Goal: Task Accomplishment & Management: Use online tool/utility

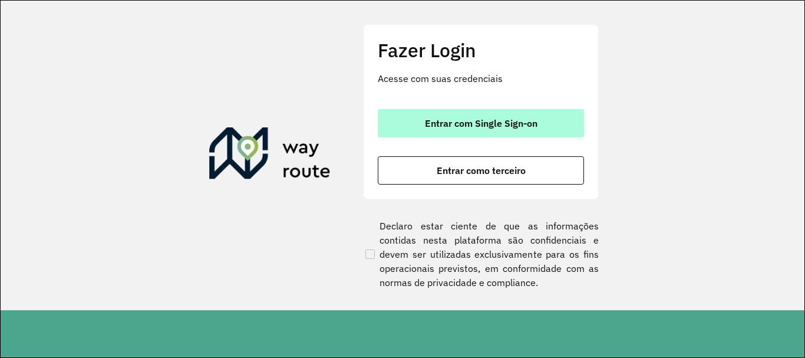
click at [502, 123] on span "Entrar com Single Sign-on" at bounding box center [481, 123] width 113 height 9
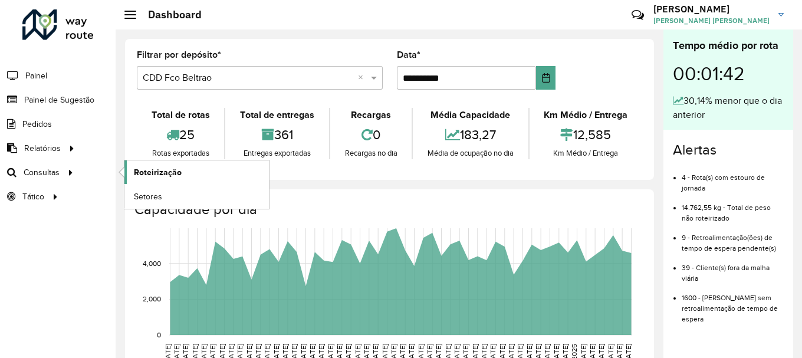
click at [181, 177] on link "Roteirização" at bounding box center [196, 172] width 144 height 24
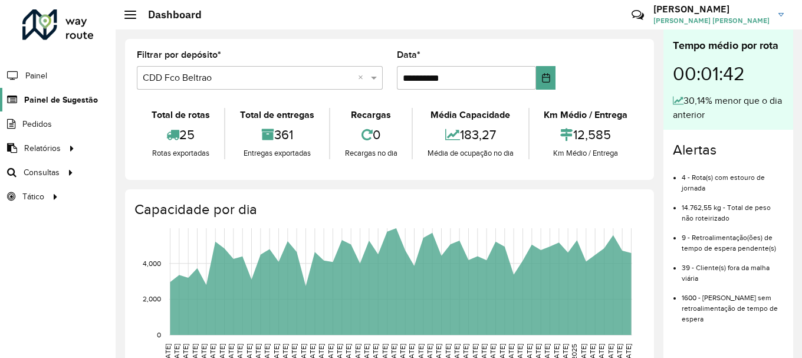
click at [87, 98] on span "Painel de Sugestão" at bounding box center [61, 100] width 74 height 12
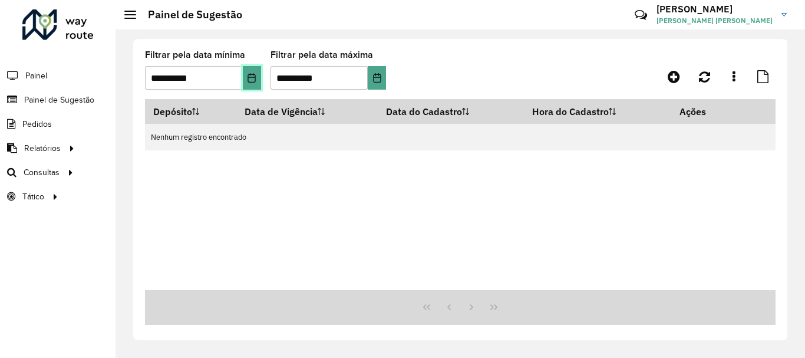
click at [255, 82] on icon "Choose Date" at bounding box center [252, 77] width 8 height 9
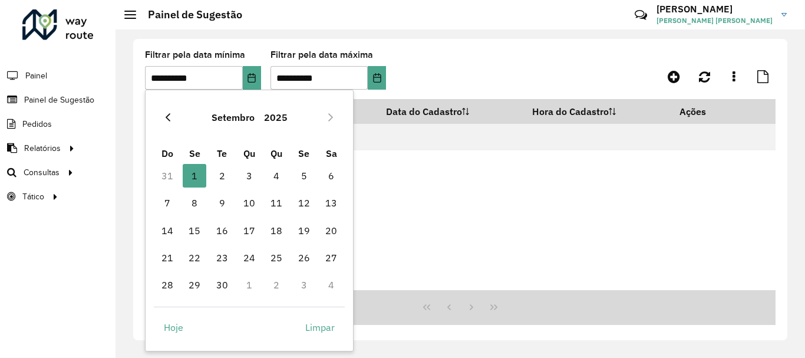
click at [166, 119] on icon "Previous Month" at bounding box center [167, 117] width 9 height 9
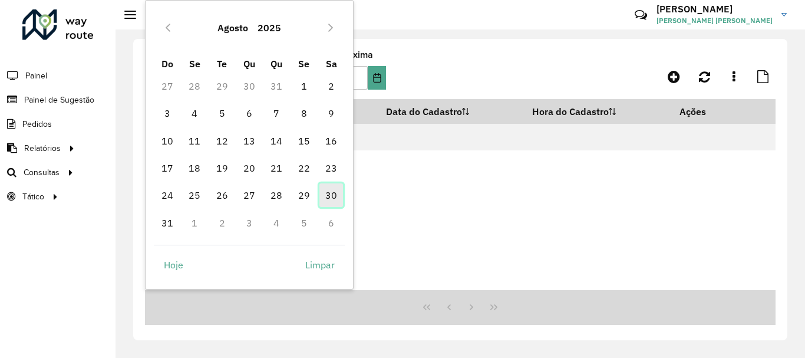
click at [332, 198] on span "30" at bounding box center [332, 195] width 24 height 24
type input "**********"
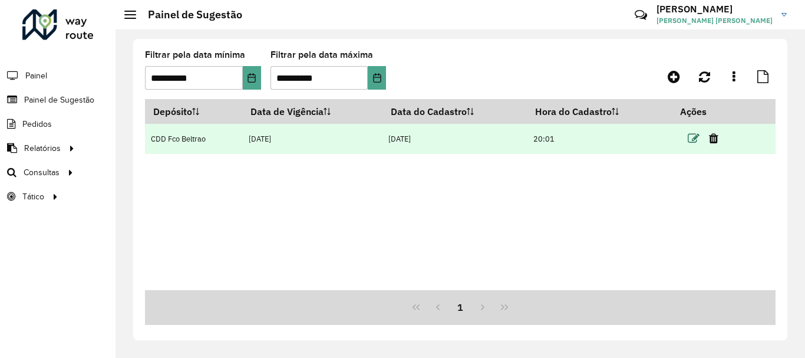
click at [696, 134] on icon at bounding box center [694, 139] width 12 height 12
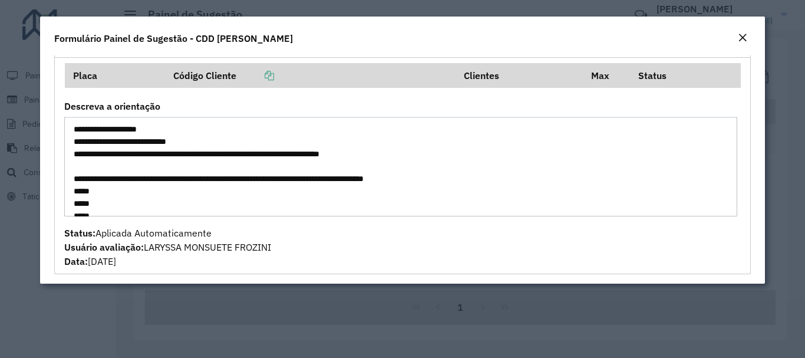
scroll to position [59, 0]
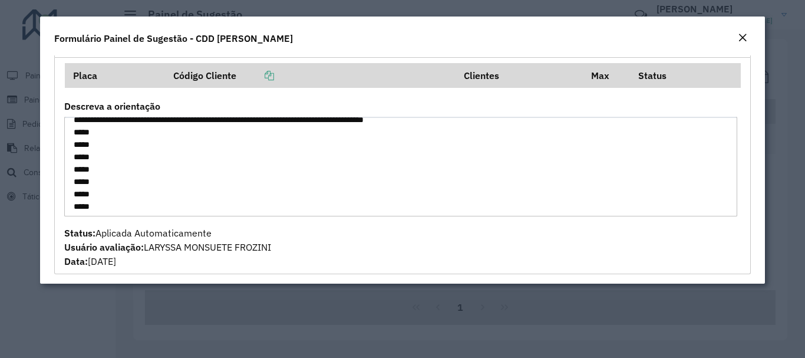
click at [738, 35] on em "Close" at bounding box center [742, 37] width 9 height 9
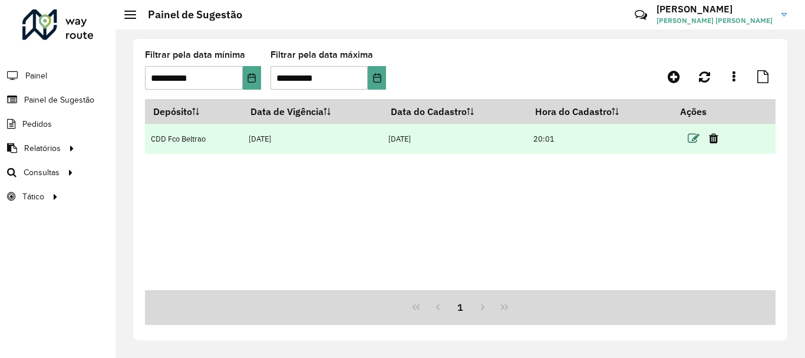
click at [691, 140] on icon at bounding box center [694, 139] width 12 height 12
click at [695, 137] on icon at bounding box center [694, 139] width 12 height 12
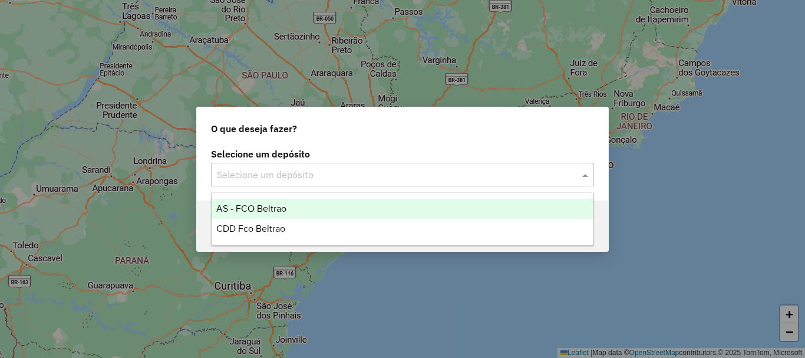
click at [419, 168] on input "text" at bounding box center [391, 175] width 348 height 14
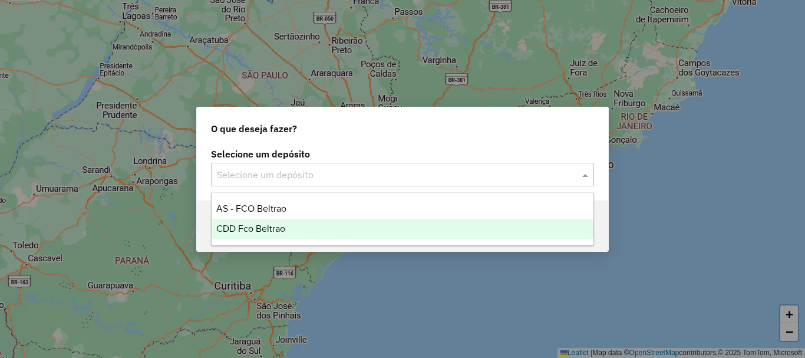
click at [280, 223] on span "CDD Fco Beltrao" at bounding box center [250, 228] width 69 height 10
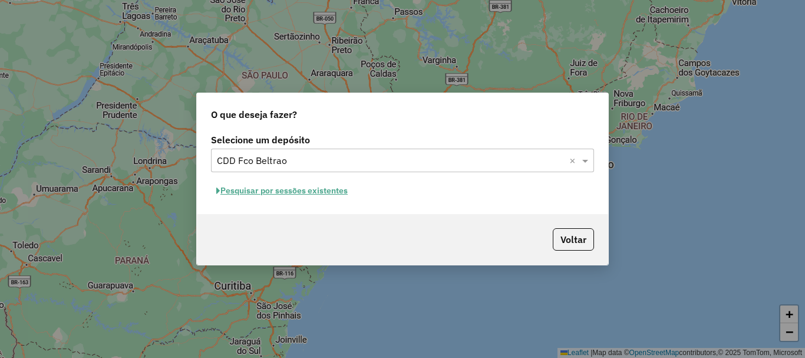
click at [301, 190] on button "Pesquisar por sessões existentes" at bounding box center [282, 191] width 142 height 18
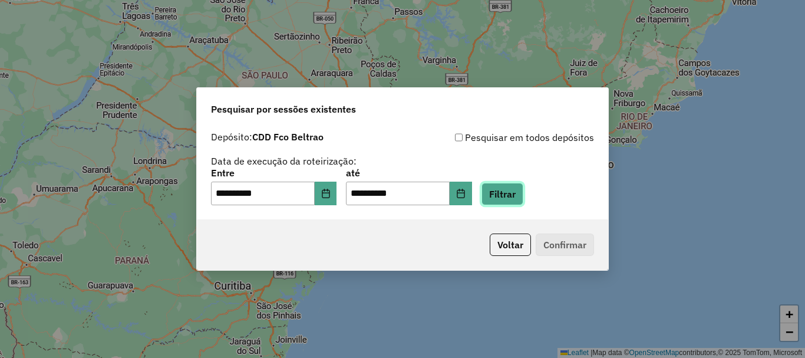
click at [524, 202] on button "Filtrar" at bounding box center [503, 194] width 42 height 22
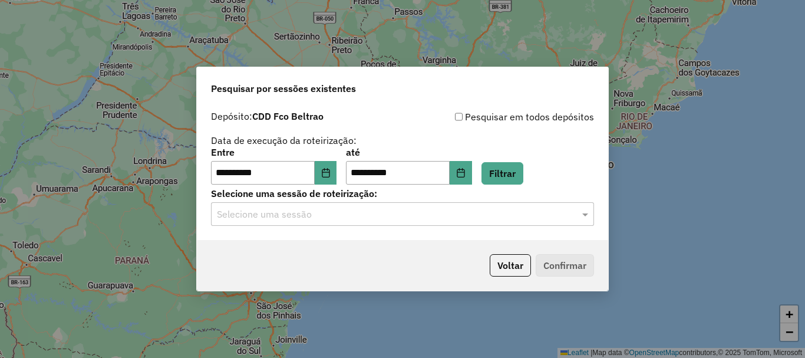
click at [325, 213] on input "text" at bounding box center [391, 215] width 348 height 14
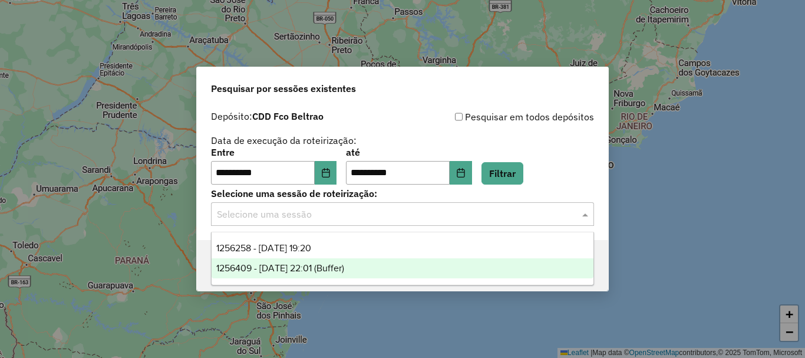
click at [311, 265] on span "1256409 - 30/08/2025 22:01 (Buffer)" at bounding box center [280, 268] width 128 height 10
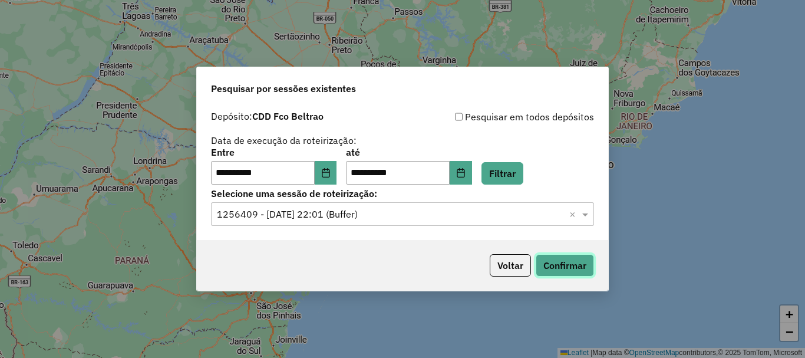
click at [554, 261] on button "Confirmar" at bounding box center [565, 265] width 58 height 22
click at [350, 215] on input "text" at bounding box center [391, 215] width 348 height 14
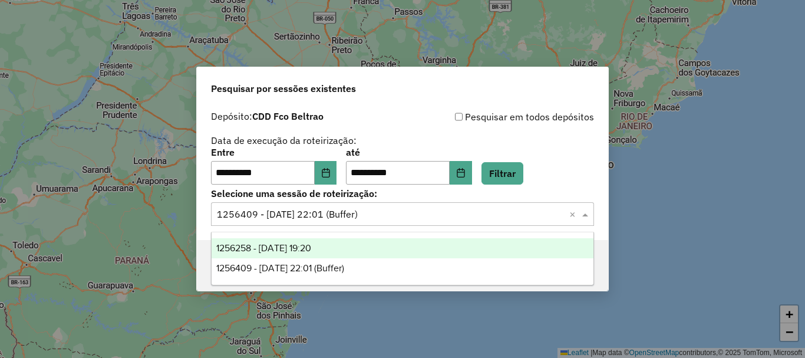
click at [335, 241] on div "1256258 - 30/08/2025 19:20" at bounding box center [403, 248] width 382 height 20
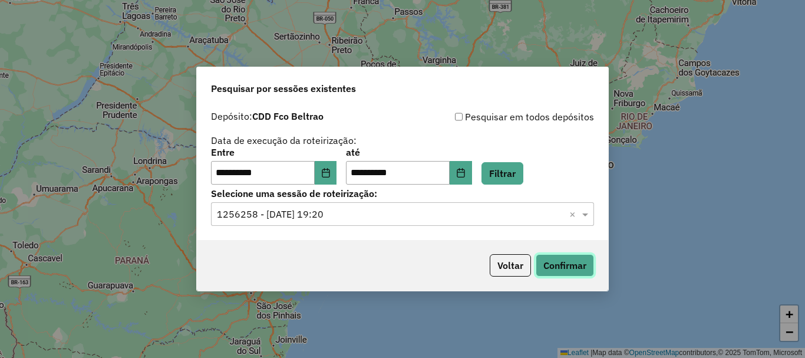
click at [565, 266] on button "Confirmar" at bounding box center [565, 265] width 58 height 22
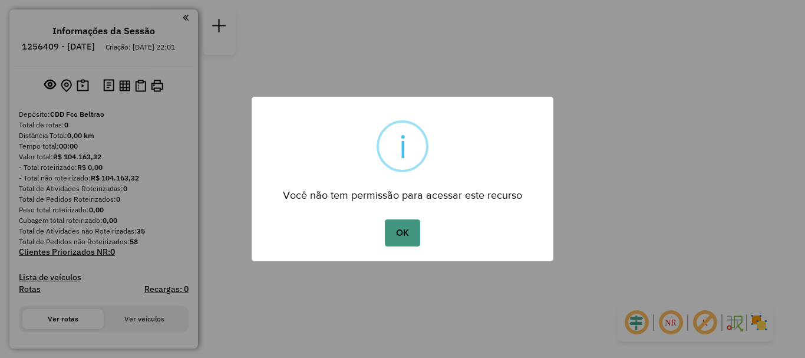
click at [406, 229] on button "OK" at bounding box center [402, 232] width 35 height 27
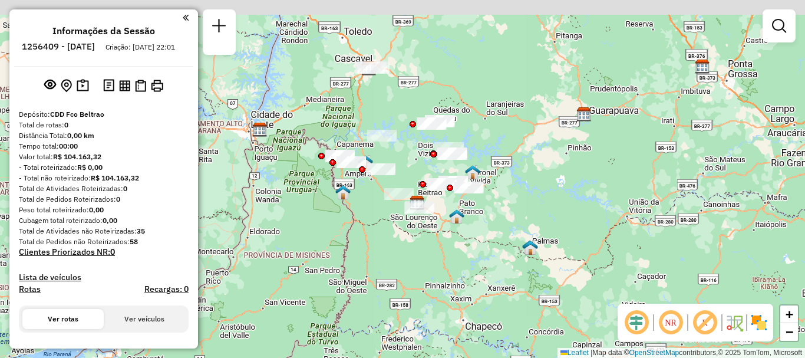
drag, startPoint x: 377, startPoint y: 52, endPoint x: 385, endPoint y: 93, distance: 41.4
click at [385, 93] on div "Janela de atendimento Grade de atendimento Capacidade Transportadoras Veículos …" at bounding box center [402, 179] width 805 height 358
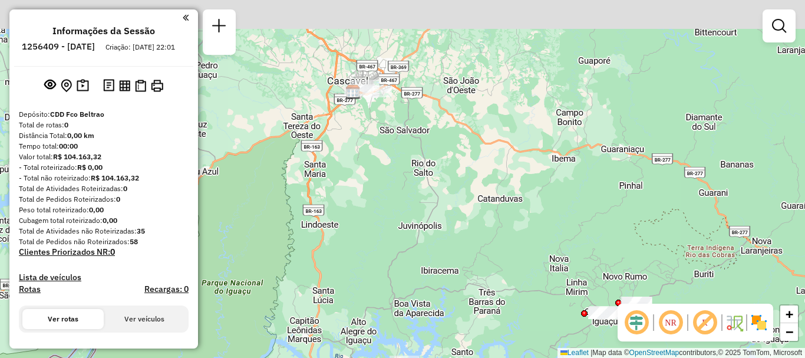
drag, startPoint x: 356, startPoint y: 79, endPoint x: 366, endPoint y: 106, distance: 29.1
click at [375, 124] on div "Janela de atendimento Grade de atendimento Capacidade Transportadoras Veículos …" at bounding box center [402, 179] width 805 height 358
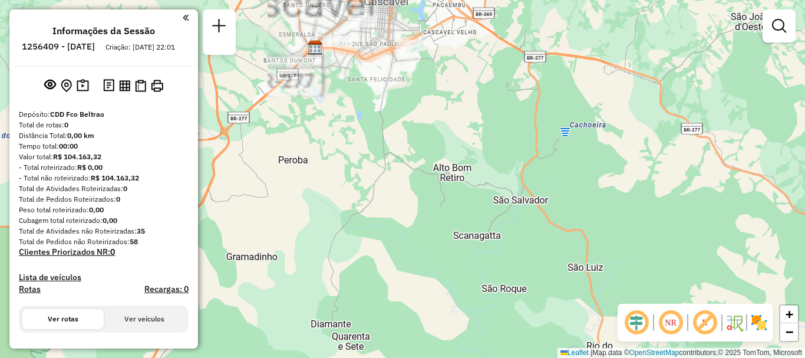
drag, startPoint x: 373, startPoint y: 95, endPoint x: 393, endPoint y: 172, distance: 79.2
click at [395, 173] on div "Janela de atendimento Grade de atendimento Capacidade Transportadoras Veículos …" at bounding box center [402, 179] width 805 height 358
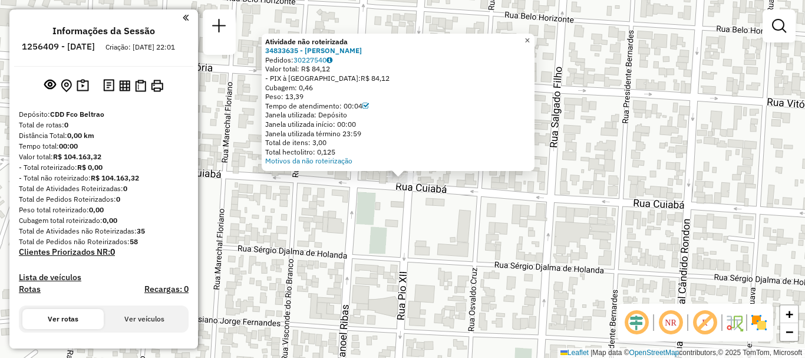
click at [530, 40] on span "×" at bounding box center [527, 40] width 5 height 10
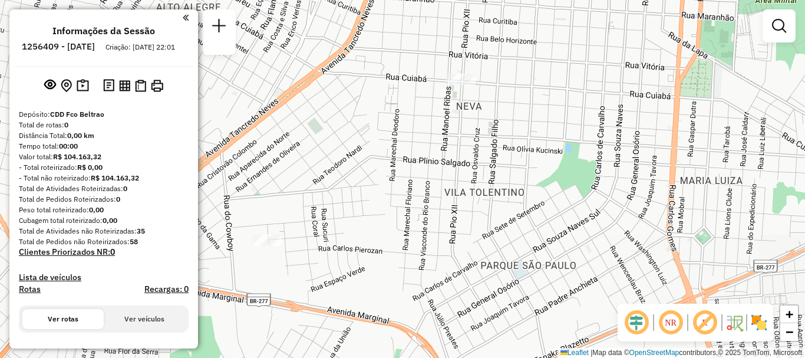
drag, startPoint x: 409, startPoint y: 189, endPoint x: 385, endPoint y: 136, distance: 58.3
click at [397, 129] on div "Janela de atendimento Grade de atendimento Capacidade Transportadoras Veículos …" at bounding box center [402, 179] width 805 height 358
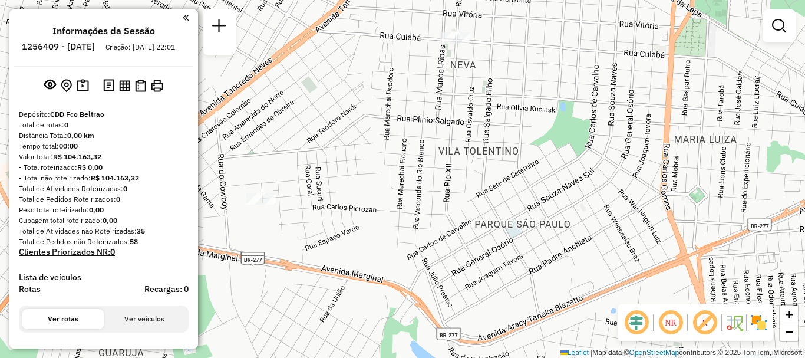
click at [261, 208] on div "Janela de atendimento Grade de atendimento Capacidade Transportadoras Veículos …" at bounding box center [402, 179] width 805 height 358
click at [265, 205] on div at bounding box center [260, 199] width 29 height 12
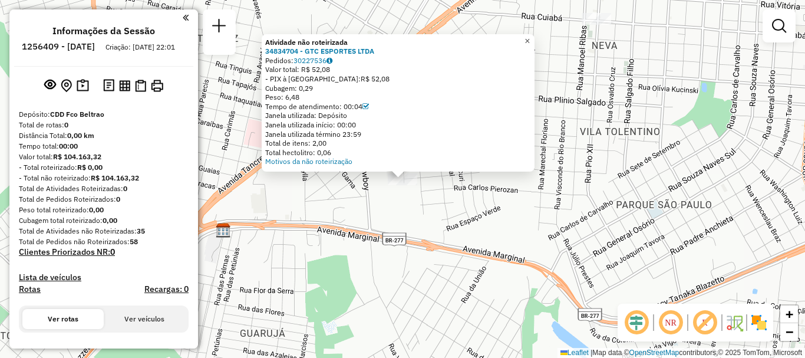
click at [530, 40] on span "×" at bounding box center [527, 41] width 5 height 10
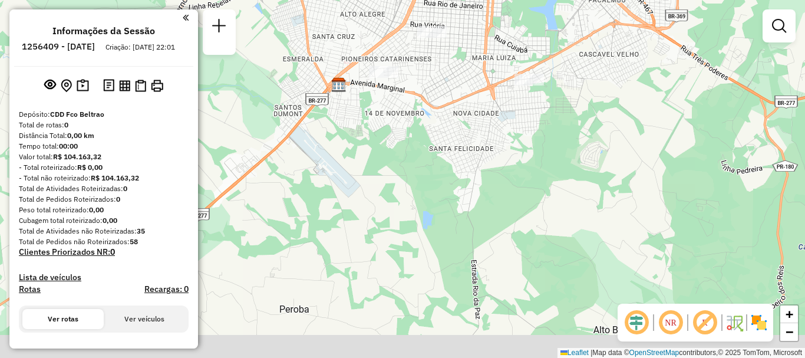
drag, startPoint x: 516, startPoint y: 169, endPoint x: 478, endPoint y: 136, distance: 50.6
click at [478, 136] on div "Janela de atendimento Grade de atendimento Capacidade Transportadoras Veículos …" at bounding box center [402, 179] width 805 height 358
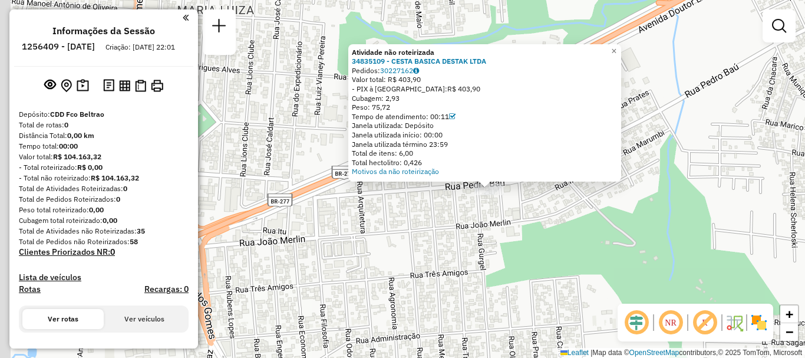
drag, startPoint x: 346, startPoint y: 235, endPoint x: 436, endPoint y: 225, distance: 90.8
click at [436, 225] on div "Atividade não roteirizada 34835109 - CESTA BASICA DESTAK LTDA Pedidos: 30227162…" at bounding box center [402, 179] width 805 height 358
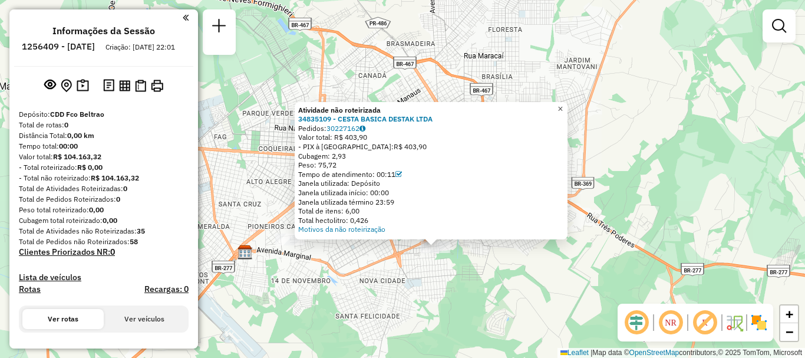
click at [563, 106] on span "×" at bounding box center [560, 109] width 5 height 10
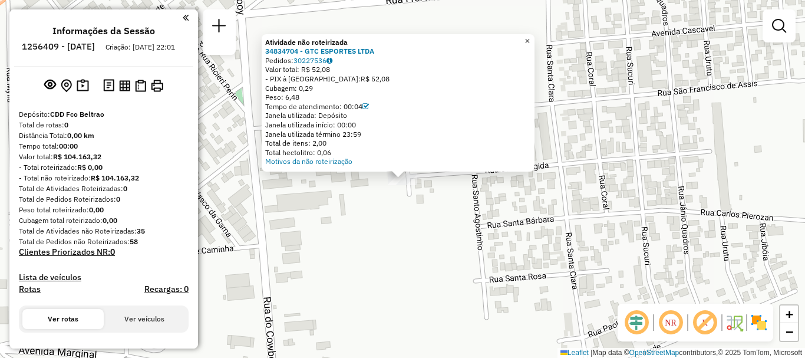
click at [530, 41] on span "×" at bounding box center [527, 41] width 5 height 10
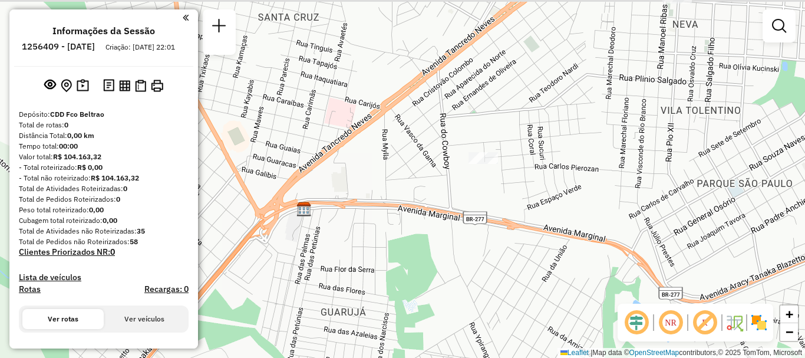
drag, startPoint x: 528, startPoint y: 63, endPoint x: 492, endPoint y: 153, distance: 96.9
click at [492, 153] on div "Janela de atendimento Grade de atendimento Capacidade Transportadoras Veículos …" at bounding box center [402, 179] width 805 height 358
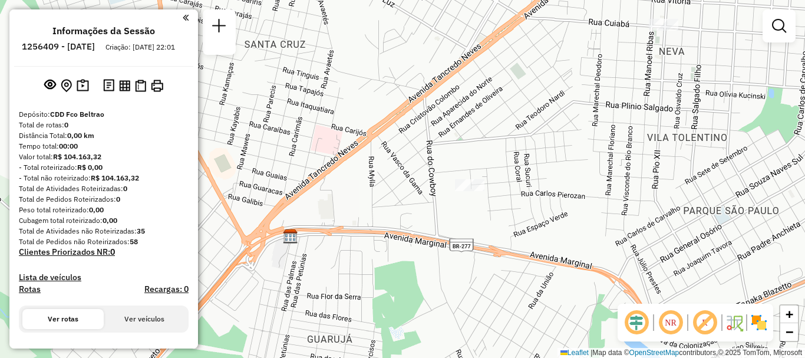
click at [669, 34] on div "Janela de atendimento Grade de atendimento Capacidade Transportadoras Veículos …" at bounding box center [402, 179] width 805 height 358
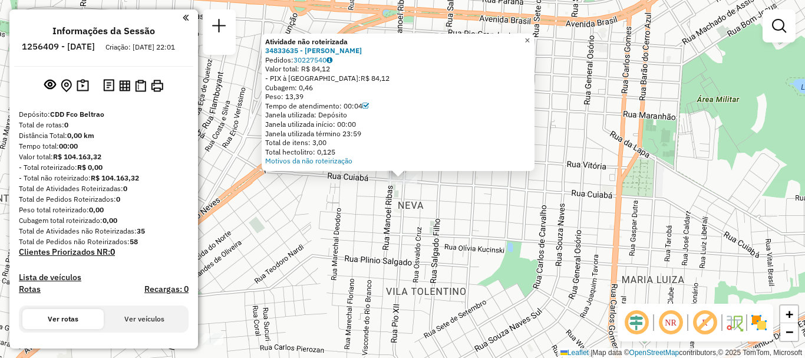
click at [530, 35] on span "×" at bounding box center [527, 40] width 5 height 10
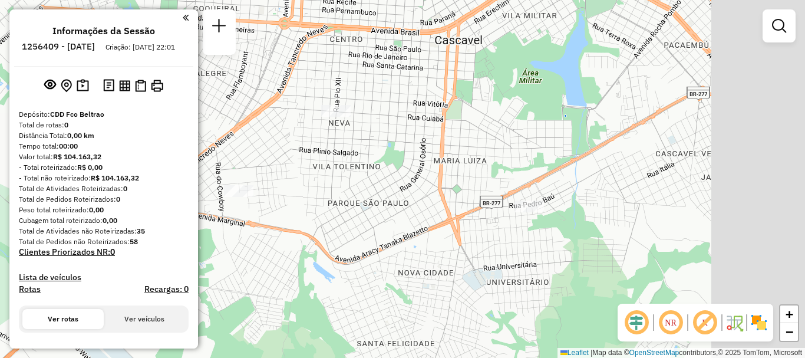
drag, startPoint x: 690, startPoint y: 183, endPoint x: 428, endPoint y: 99, distance: 274.9
click at [430, 101] on div "Janela de atendimento Grade de atendimento Capacidade Transportadoras Veículos …" at bounding box center [402, 179] width 805 height 358
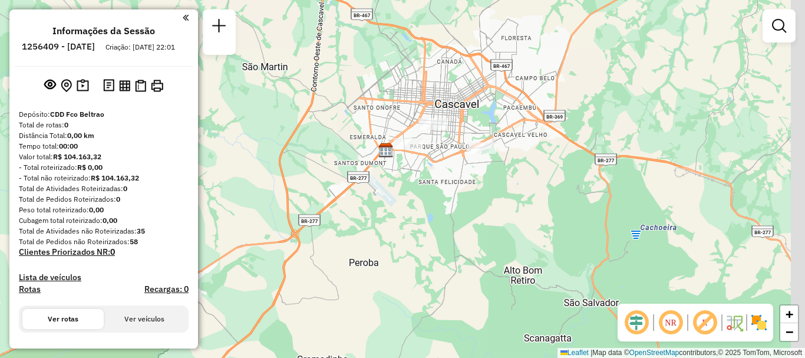
drag, startPoint x: 610, startPoint y: 176, endPoint x: 402, endPoint y: 96, distance: 223.1
click at [402, 96] on div "Janela de atendimento Grade de atendimento Capacidade Transportadoras Veículos …" at bounding box center [402, 179] width 805 height 358
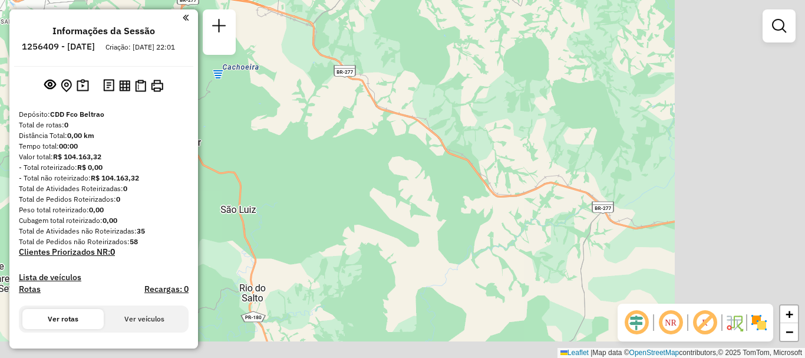
drag, startPoint x: 584, startPoint y: 146, endPoint x: 467, endPoint y: 124, distance: 118.8
click at [383, 82] on div "Janela de atendimento Grade de atendimento Capacidade Transportadoras Veículos …" at bounding box center [402, 179] width 805 height 358
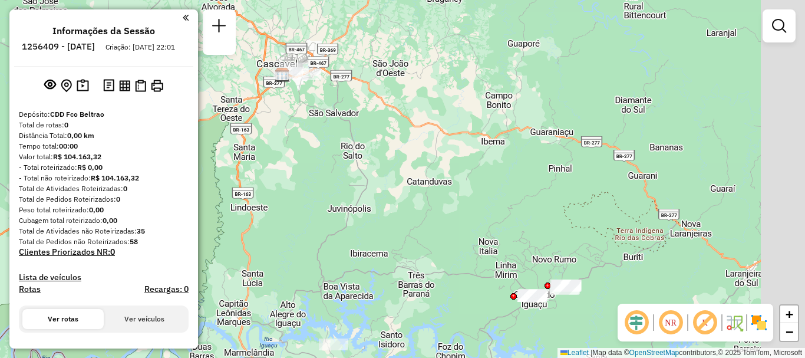
drag, startPoint x: 659, startPoint y: 177, endPoint x: 288, endPoint y: 104, distance: 378.7
click at [288, 104] on div "Janela de atendimento Grade de atendimento Capacidade Transportadoras Veículos …" at bounding box center [402, 179] width 805 height 358
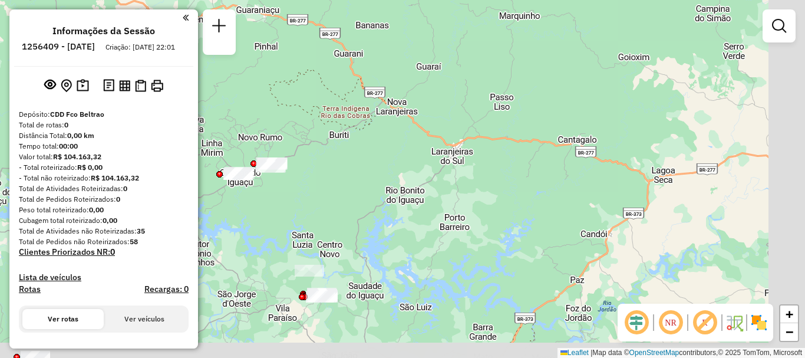
drag, startPoint x: 402, startPoint y: 206, endPoint x: 351, endPoint y: 117, distance: 102.5
click at [351, 117] on div "Janela de atendimento Grade de atendimento Capacidade Transportadoras Veículos …" at bounding box center [402, 179] width 805 height 358
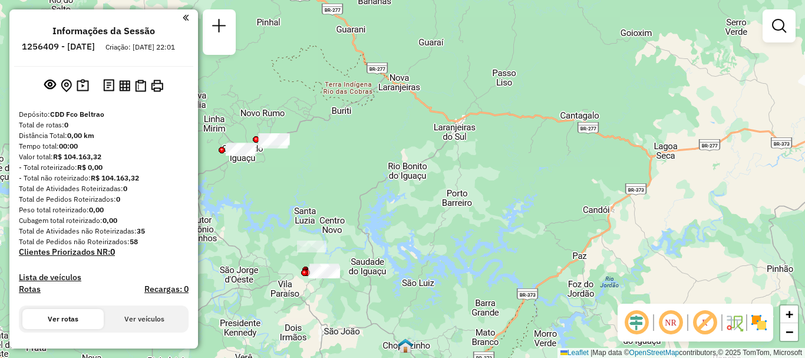
drag, startPoint x: 361, startPoint y: 243, endPoint x: 406, endPoint y: 133, distance: 118.3
click at [406, 133] on div "Janela de atendimento Grade de atendimento Capacidade Transportadoras Veículos …" at bounding box center [402, 179] width 805 height 358
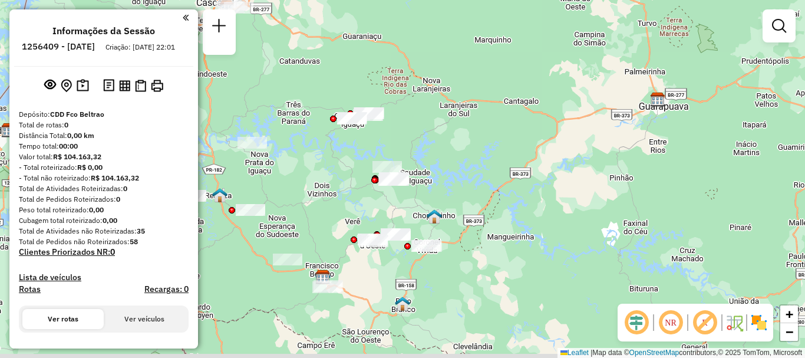
drag, startPoint x: 406, startPoint y: 212, endPoint x: 431, endPoint y: 204, distance: 26.5
click at [431, 204] on div "Janela de atendimento Grade de atendimento Capacidade Transportadoras Veículos …" at bounding box center [402, 179] width 805 height 358
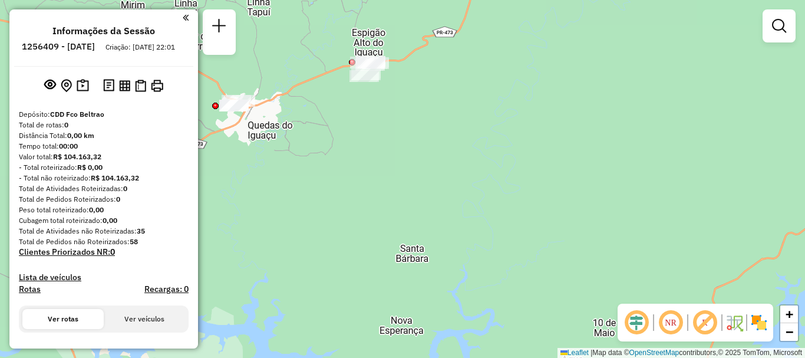
drag, startPoint x: 357, startPoint y: 119, endPoint x: 379, endPoint y: 137, distance: 28.8
click at [379, 137] on div "Janela de atendimento Grade de atendimento Capacidade Transportadoras Veículos …" at bounding box center [402, 179] width 805 height 358
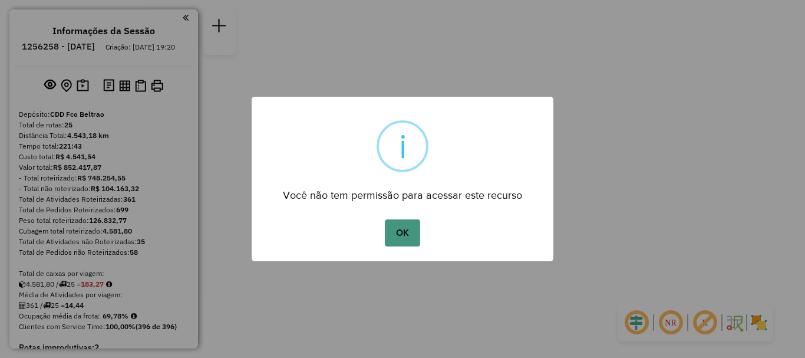
click at [393, 226] on button "OK" at bounding box center [402, 232] width 35 height 27
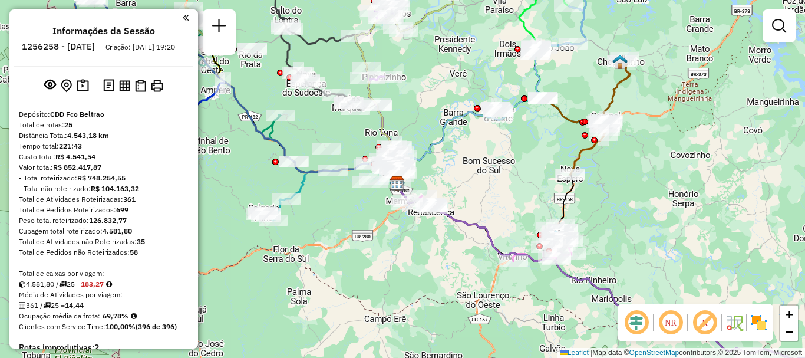
drag, startPoint x: 463, startPoint y: 164, endPoint x: 455, endPoint y: 167, distance: 9.0
click at [456, 167] on div "Janela de atendimento Grade de atendimento Capacidade Transportadoras Veículos …" at bounding box center [402, 179] width 805 height 358
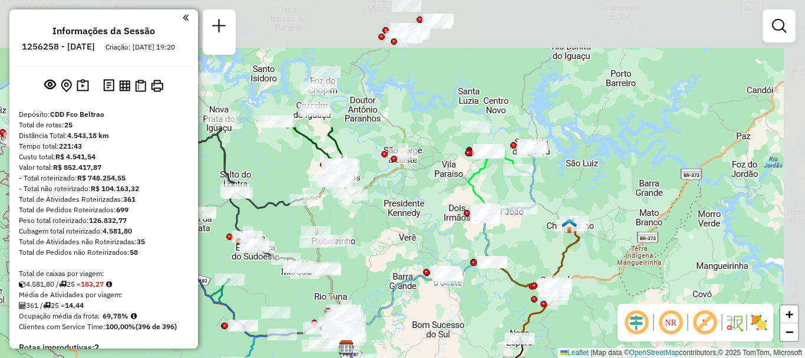
drag, startPoint x: 468, startPoint y: 91, endPoint x: 415, endPoint y: 259, distance: 176.8
click at [415, 259] on div "Janela de atendimento Grade de atendimento Capacidade Transportadoras Veículos …" at bounding box center [402, 179] width 805 height 358
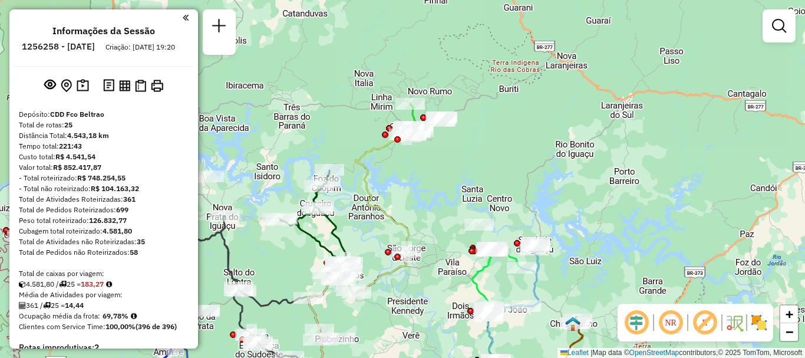
drag, startPoint x: 472, startPoint y: 118, endPoint x: 481, endPoint y: 180, distance: 63.2
click at [481, 180] on div "Janela de atendimento Grade de atendimento Capacidade Transportadoras Veículos …" at bounding box center [402, 179] width 805 height 358
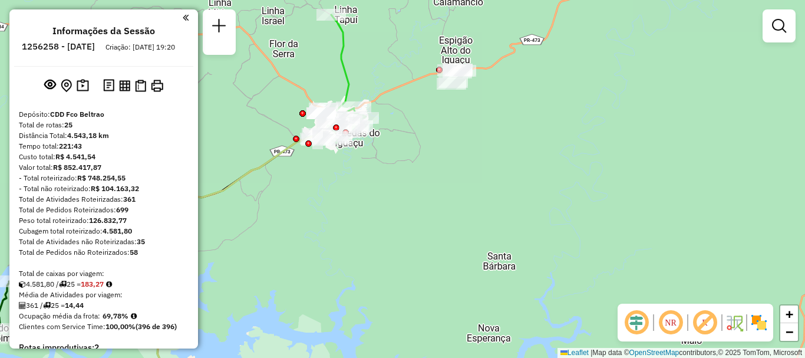
drag, startPoint x: 412, startPoint y: 149, endPoint x: 417, endPoint y: 165, distance: 17.0
click at [417, 165] on div "Janela de atendimento Grade de atendimento Capacidade Transportadoras Veículos …" at bounding box center [402, 179] width 805 height 358
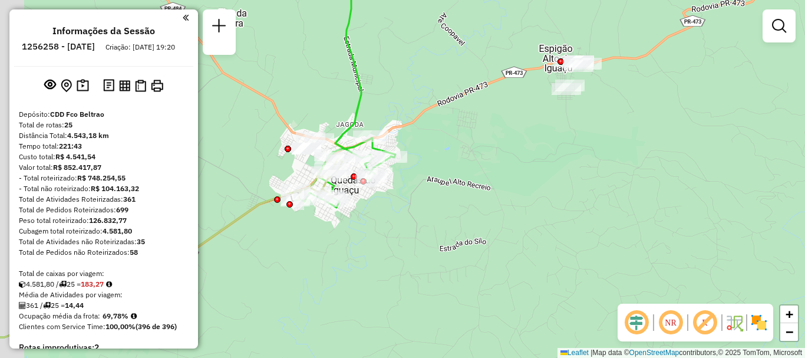
drag, startPoint x: 371, startPoint y: 88, endPoint x: 411, endPoint y: 102, distance: 42.3
click at [411, 102] on div "Janela de atendimento Grade de atendimento Capacidade Transportadoras Veículos …" at bounding box center [402, 179] width 805 height 358
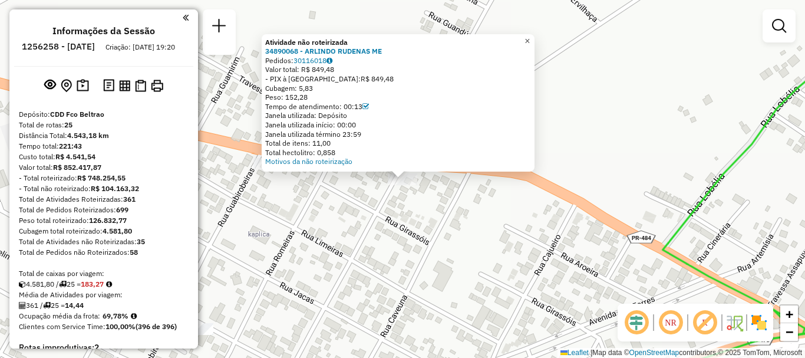
click at [531, 42] on link "×" at bounding box center [528, 41] width 14 height 14
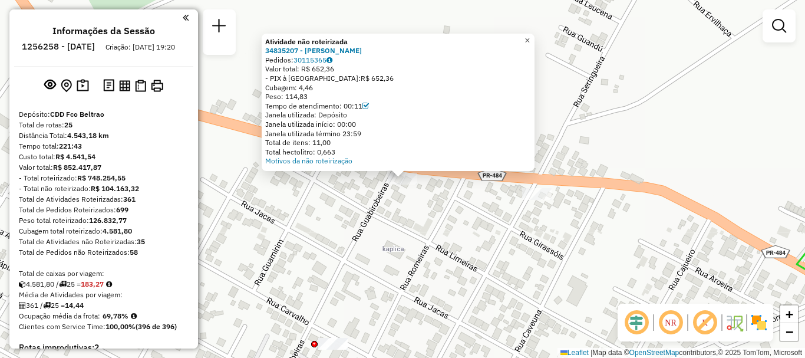
click at [530, 38] on span "×" at bounding box center [527, 40] width 5 height 10
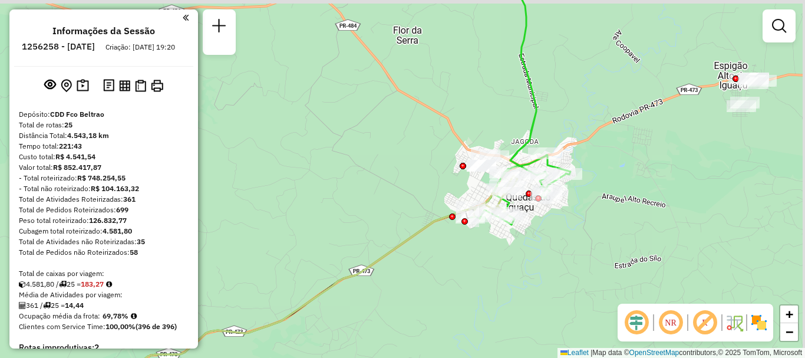
drag, startPoint x: 569, startPoint y: 96, endPoint x: 508, endPoint y: 123, distance: 66.5
click at [513, 123] on div "Janela de atendimento Grade de atendimento Capacidade Transportadoras Veículos …" at bounding box center [402, 179] width 805 height 358
